Goal: Information Seeking & Learning: Learn about a topic

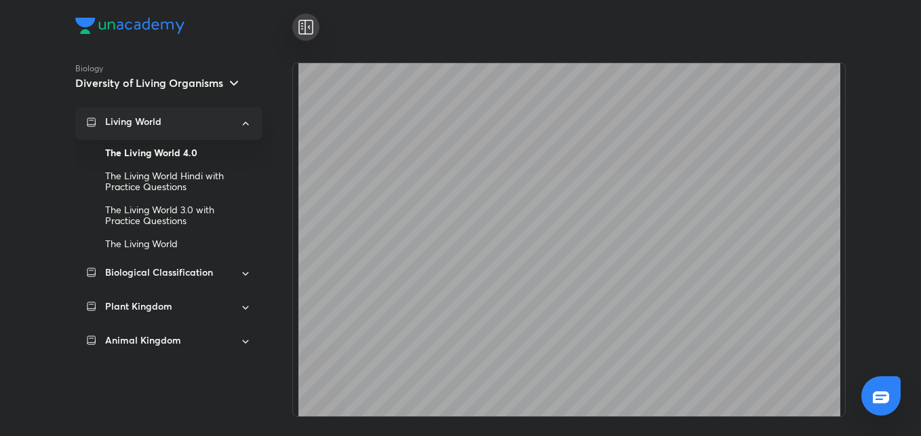
click at [307, 23] on icon at bounding box center [306, 27] width 16 height 16
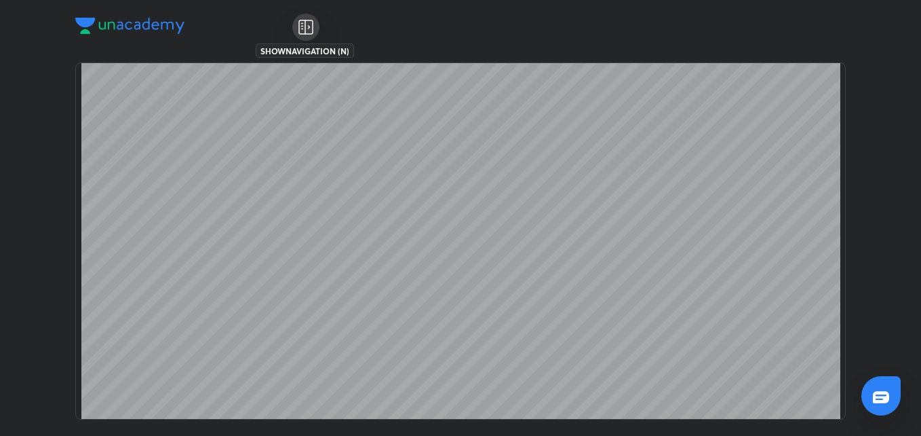
click at [301, 24] on icon at bounding box center [306, 27] width 16 height 16
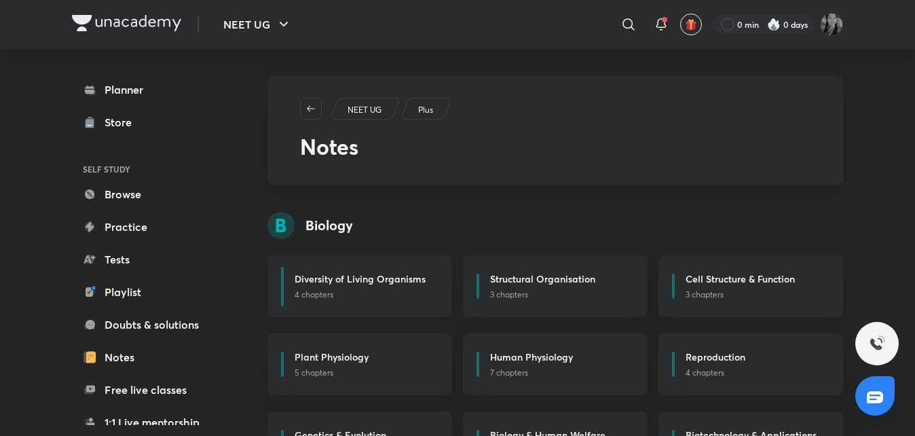
drag, startPoint x: 0, startPoint y: 0, endPoint x: 409, endPoint y: 271, distance: 491.0
click at [409, 271] on h6 "Diversity of Living Organisms" at bounding box center [359, 278] width 131 height 14
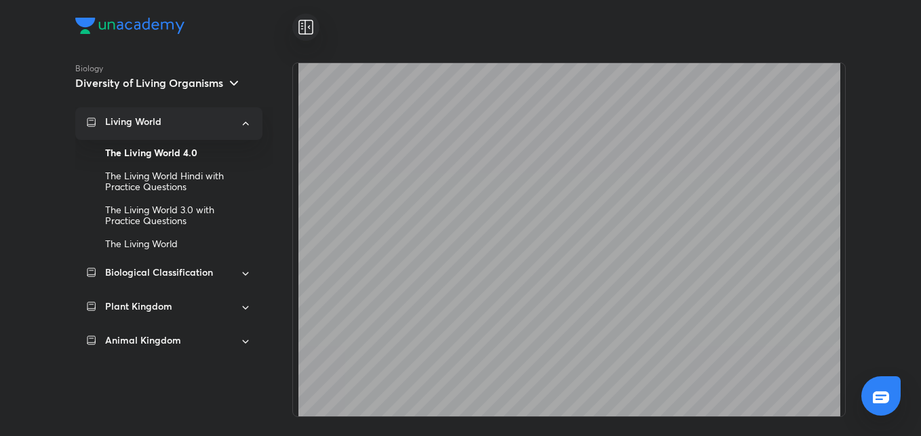
scroll to position [3626, 0]
